Goal: Navigation & Orientation: Go to known website

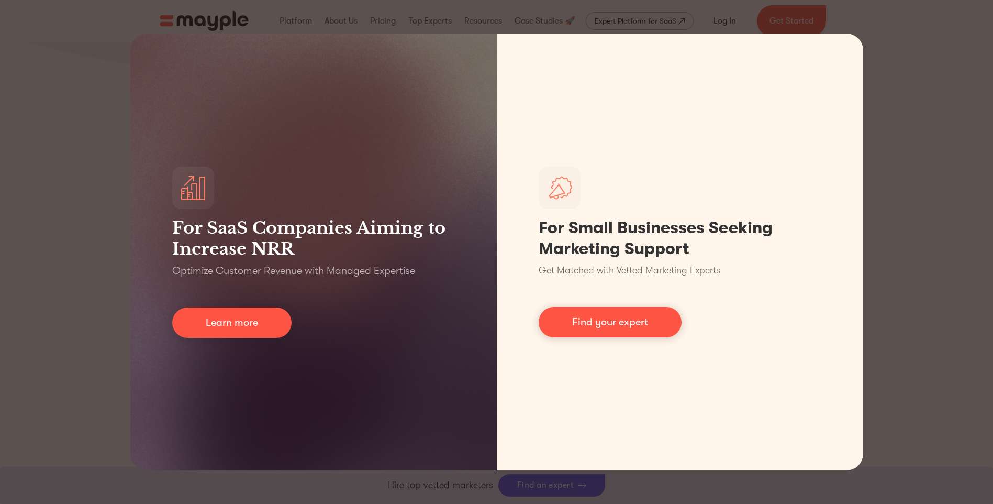
click at [18, 238] on div "For SaaS Companies Aiming to Increase NRR Optimize Customer Revenue with Manage…" at bounding box center [496, 252] width 993 height 504
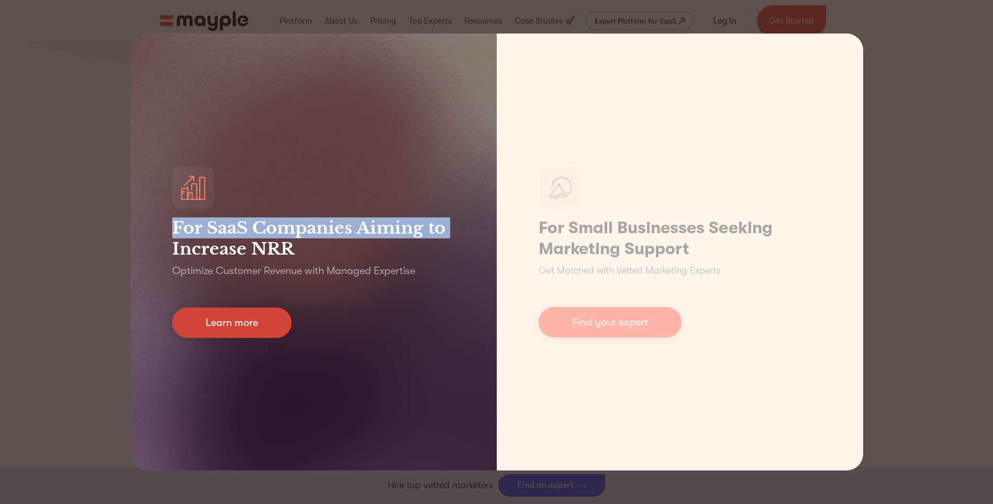
drag, startPoint x: 243, startPoint y: 317, endPoint x: 238, endPoint y: 309, distance: 9.3
click at [243, 317] on link "Learn more" at bounding box center [231, 322] width 119 height 30
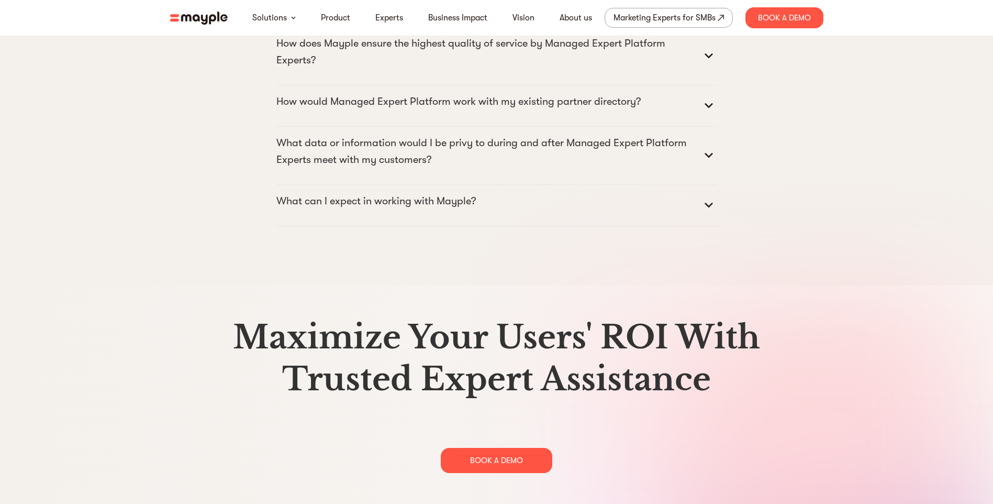
scroll to position [5373, 0]
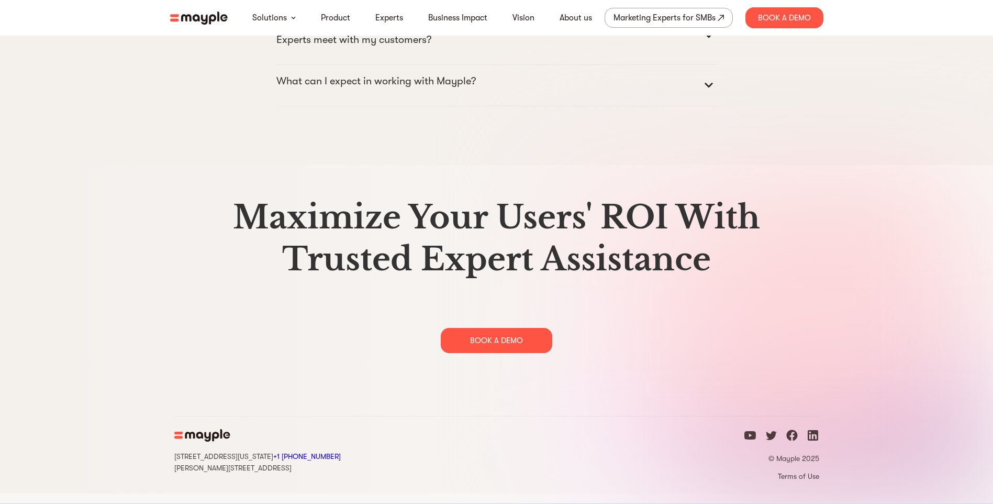
click at [793, 441] on icon "facebook icon" at bounding box center [792, 435] width 13 height 13
